Goal: Task Accomplishment & Management: Manage account settings

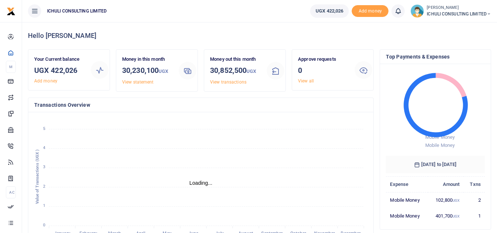
scroll to position [6, 6]
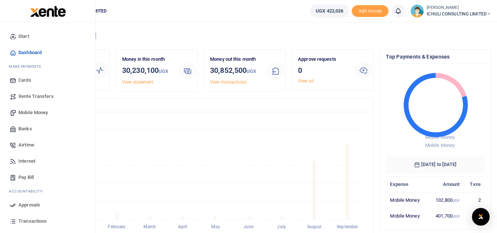
click at [40, 96] on span "Xente Transfers" at bounding box center [35, 96] width 35 height 7
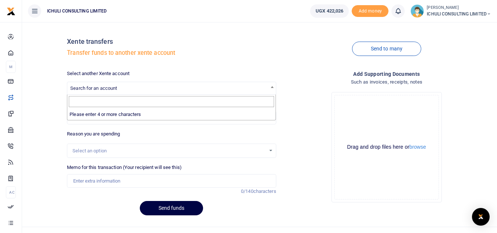
click at [220, 88] on span "Search for an account" at bounding box center [171, 87] width 208 height 11
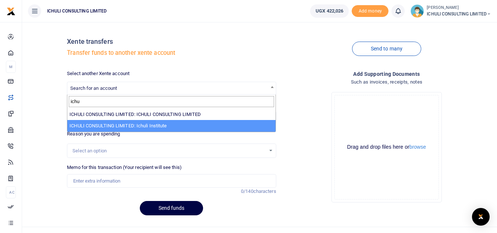
type input "ichu"
select select "3749"
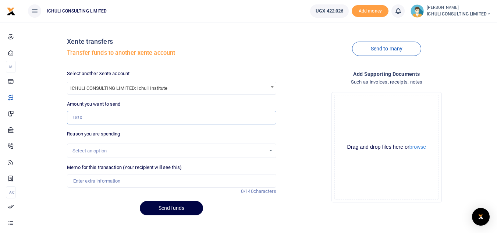
click at [97, 117] on input "Amount you want to send" at bounding box center [171, 118] width 209 height 14
type input "300,000"
click at [147, 150] on div "Select an option" at bounding box center [168, 150] width 193 height 7
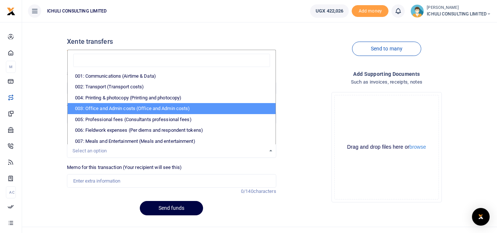
click at [149, 108] on li "003: Office and Admin costs (Office and Admin costs)" at bounding box center [171, 108] width 207 height 11
select select "64"
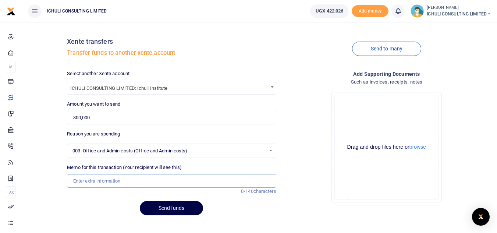
click at [118, 182] on input "Memo for this transaction (Your recipient will see this)" at bounding box center [171, 181] width 209 height 14
type input "Institute payback"
click at [174, 209] on button "Send funds" at bounding box center [171, 208] width 63 height 14
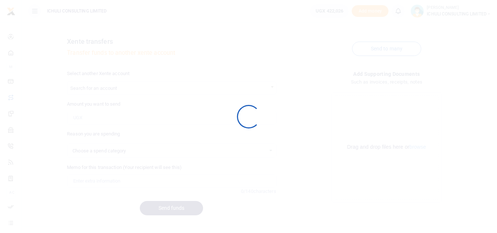
select select
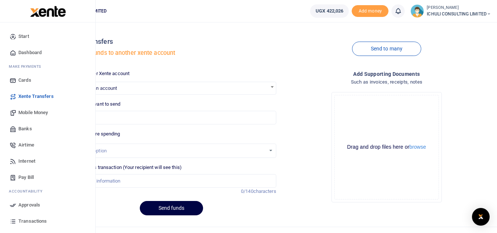
click at [28, 205] on span "Approvals" at bounding box center [29, 204] width 22 height 7
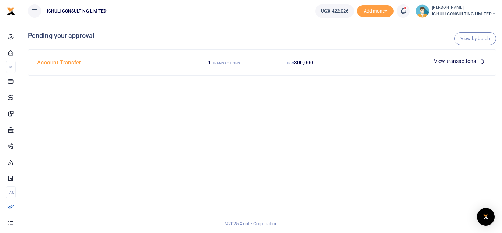
click at [483, 61] on icon at bounding box center [483, 61] width 8 height 8
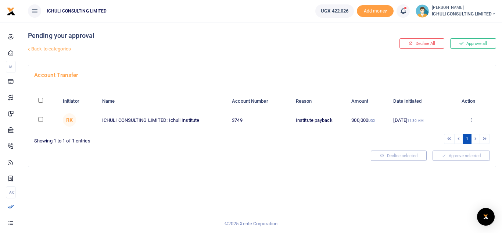
click at [39, 120] on input "checkbox" at bounding box center [40, 119] width 5 height 5
checkbox input "true"
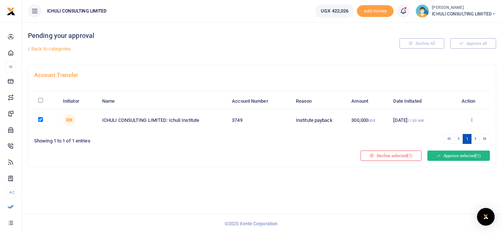
click at [451, 158] on button "Approve selected (1)" at bounding box center [459, 155] width 62 height 10
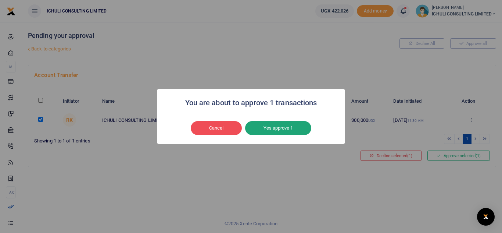
click at [282, 129] on button "Yes approve 1" at bounding box center [278, 128] width 66 height 14
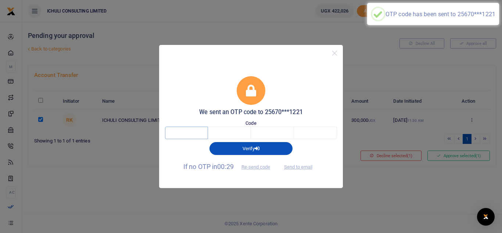
click at [192, 135] on input "text" at bounding box center [186, 132] width 43 height 12
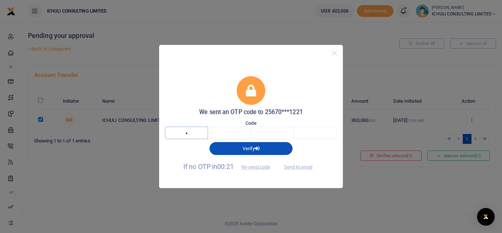
type input "6"
type input "0"
type input "4"
type input "0"
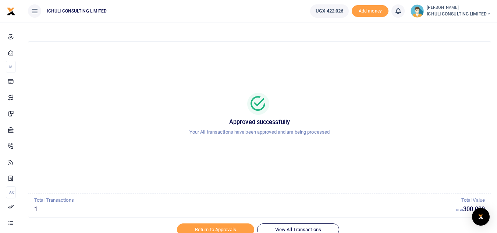
click at [468, 12] on span "ICHULI CONSULTING LIMITED" at bounding box center [458, 14] width 64 height 7
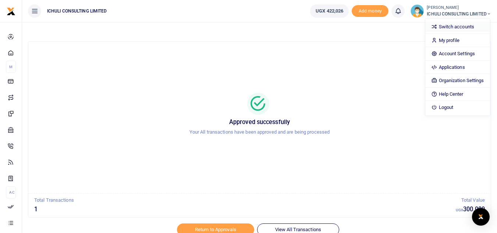
click at [457, 31] on link "Switch accounts" at bounding box center [457, 27] width 64 height 10
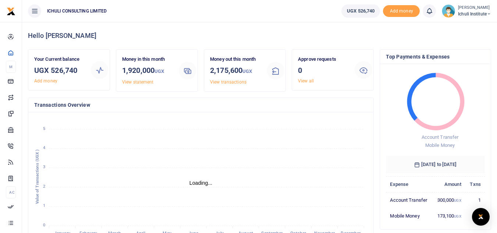
scroll to position [6, 6]
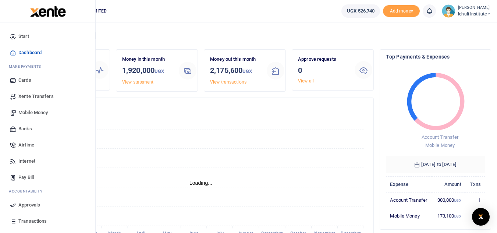
click at [34, 112] on span "Mobile Money" at bounding box center [32, 112] width 29 height 7
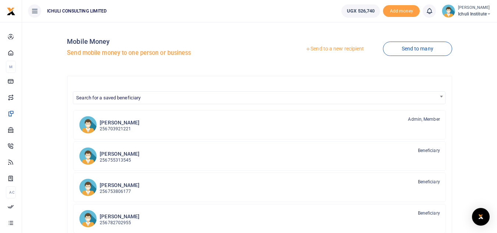
click at [331, 49] on link "Send to a new recipient" at bounding box center [334, 48] width 96 height 13
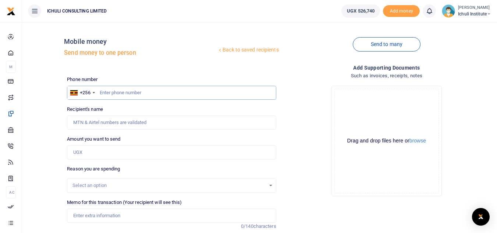
click at [134, 93] on input "text" at bounding box center [171, 93] width 209 height 14
type input "707734926"
click at [90, 151] on input "Amount you want to send" at bounding box center [171, 152] width 209 height 14
type input "[PERSON_NAME]"
type input "470,000"
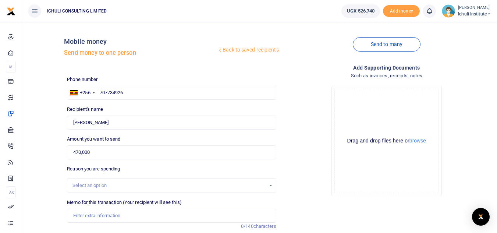
click at [123, 188] on div "Select an option" at bounding box center [168, 185] width 193 height 7
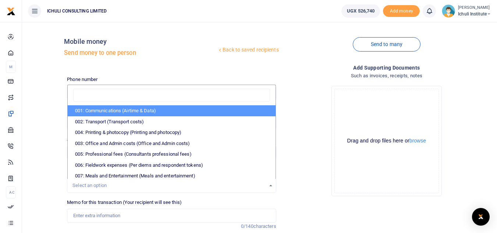
click at [170, 111] on li "001: Communications (Airtime & Data)" at bounding box center [171, 110] width 207 height 11
select select "61"
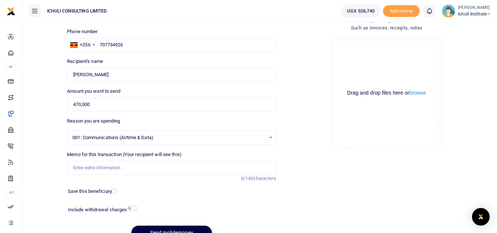
scroll to position [51, 0]
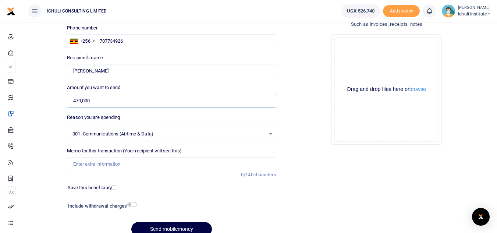
click at [78, 99] on input "470,000" at bounding box center [171, 101] width 209 height 14
type input "350,000"
click at [112, 164] on input "Memo for this transaction (Your recipient will see this)" at bounding box center [171, 164] width 209 height 14
type input "Lira internet Oct"
click at [172, 228] on button "Send mobilemoney" at bounding box center [171, 229] width 81 height 14
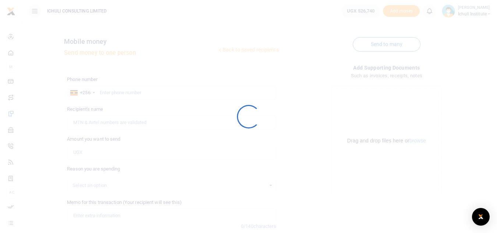
scroll to position [51, 0]
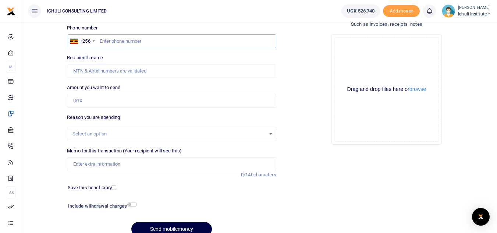
click at [106, 41] on input "text" at bounding box center [171, 41] width 209 height 14
type input "707734926"
click at [86, 100] on input "Amount you want to send" at bounding box center [171, 101] width 209 height 14
type input "[PERSON_NAME]"
type input "120,000"
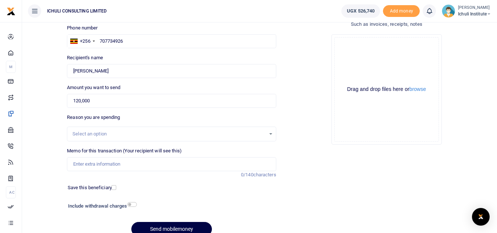
click at [115, 138] on div "Select an option" at bounding box center [171, 133] width 209 height 15
click at [270, 134] on div "Select an option" at bounding box center [171, 134] width 208 height 8
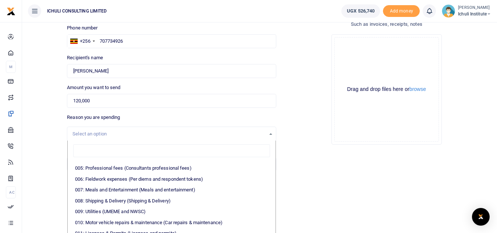
scroll to position [46, 0]
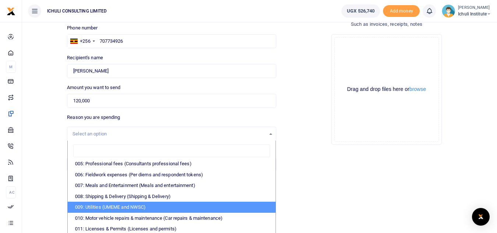
click at [206, 205] on li "009: Utilities (UMEME and NWSC)" at bounding box center [171, 206] width 207 height 11
select select "73"
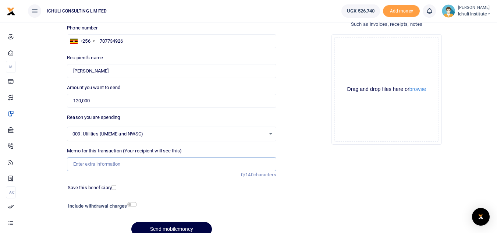
click at [134, 163] on input "Memo for this transaction (Your recipient will see this)" at bounding box center [171, 164] width 209 height 14
type input "Lira office yaka"
click at [165, 226] on button "Send mobilemoney" at bounding box center [171, 229] width 81 height 14
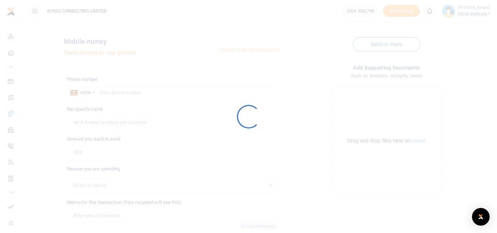
scroll to position [51, 0]
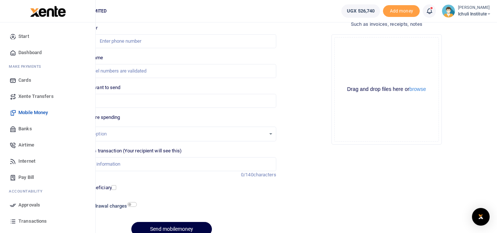
click at [26, 205] on span "Approvals" at bounding box center [29, 204] width 22 height 7
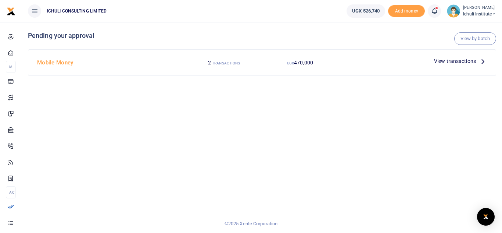
click at [483, 62] on icon at bounding box center [483, 61] width 8 height 8
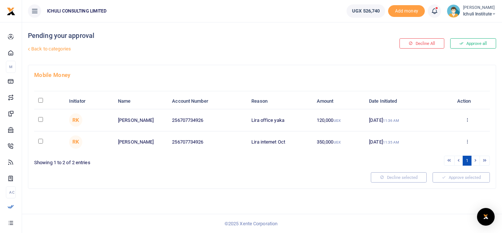
click at [42, 100] on input "\a \a : activate to sort column descending" at bounding box center [40, 100] width 5 height 5
checkbox input "true"
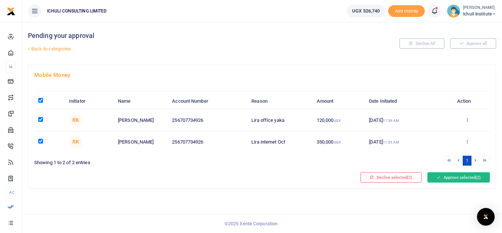
click at [458, 177] on button "Approve selected (2)" at bounding box center [459, 177] width 62 height 10
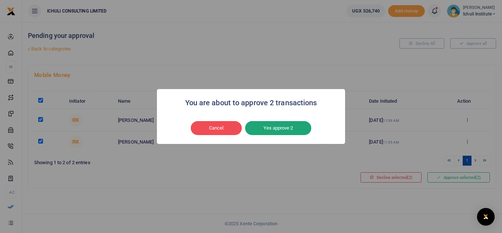
click at [286, 127] on button "Yes approve 2" at bounding box center [278, 128] width 66 height 14
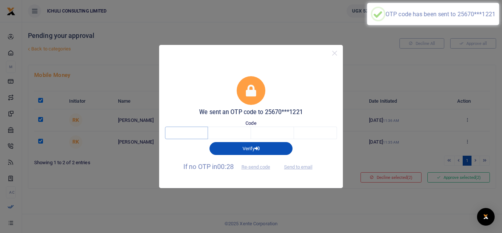
click at [192, 131] on input "text" at bounding box center [186, 132] width 43 height 12
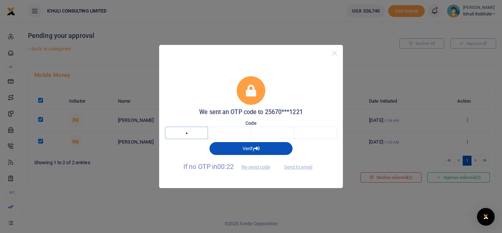
type input "9"
type input "3"
type input "2"
